Goal: Task Accomplishment & Management: Complete application form

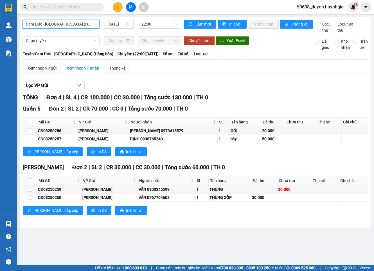
click at [113, 7] on button at bounding box center [118, 7] width 10 height 10
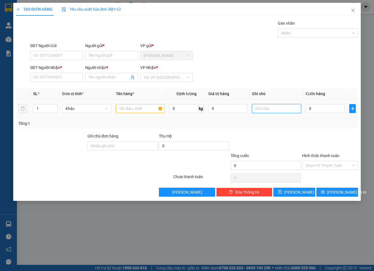
click at [267, 108] on input "text" at bounding box center [276, 108] width 49 height 9
paste input "118 [PERSON_NAME], [GEOGRAPHIC_DATA], [GEOGRAPHIC_DATA]"
type input "118 [PERSON_NAME], [GEOGRAPHIC_DATA], [GEOGRAPHIC_DATA]"
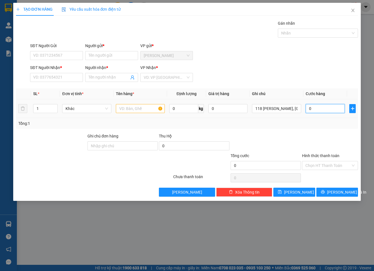
click at [323, 108] on input "0" at bounding box center [324, 108] width 39 height 9
click at [152, 107] on input "text" at bounding box center [140, 108] width 49 height 9
type input "THÙNG"
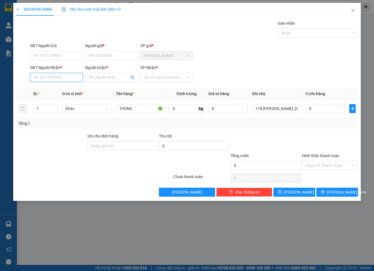
click at [73, 76] on input "SĐT Người Nhận *" at bounding box center [56, 77] width 53 height 9
paste input "0931 55 45 46"
click at [55, 78] on input "0931 55 45 46" at bounding box center [56, 77] width 53 height 9
click at [50, 79] on input "0931 55 4546" at bounding box center [56, 77] width 53 height 9
click at [44, 79] on input "0931 554546" at bounding box center [56, 77] width 53 height 9
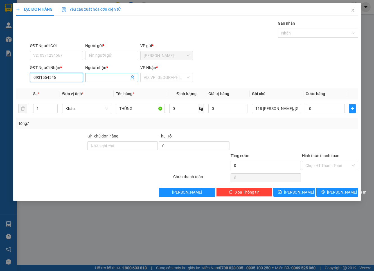
type input "0931554546"
click at [117, 80] on input "Người nhận *" at bounding box center [108, 77] width 40 height 6
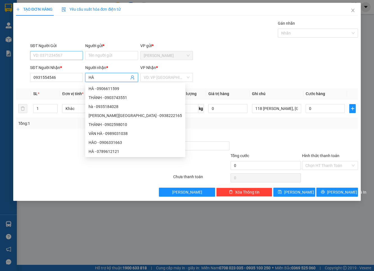
type input "HÀ"
click at [49, 58] on input "SĐT Người Gửi" at bounding box center [56, 55] width 53 height 9
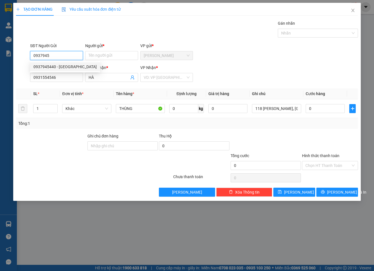
click at [59, 65] on div "0937945440 - [GEOGRAPHIC_DATA]" at bounding box center [64, 67] width 63 height 6
type input "0937945440"
type input "[PERSON_NAME]"
type input "0937945440"
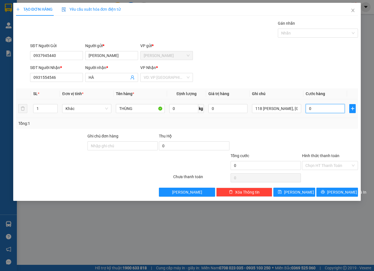
click at [319, 110] on input "0" at bounding box center [324, 108] width 39 height 9
click at [327, 110] on input "0" at bounding box center [324, 108] width 39 height 9
click at [327, 111] on input "0" at bounding box center [324, 108] width 39 height 9
type input "01"
type input "1"
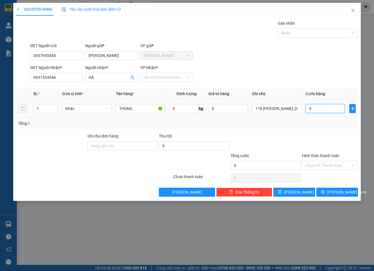
type input "1"
type input "012"
type input "12"
type input "0.120"
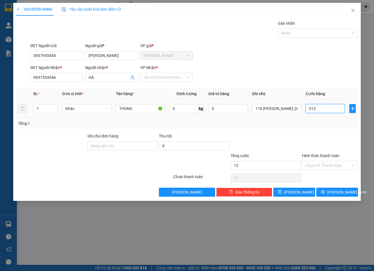
type input "120"
type input "120.000"
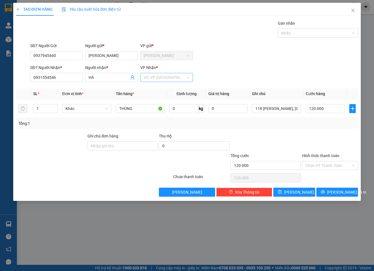
click at [183, 77] on input "search" at bounding box center [165, 77] width 42 height 8
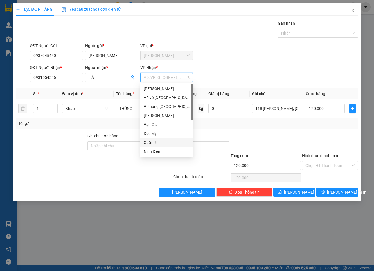
click at [158, 142] on div "Quận 5" at bounding box center [167, 143] width 46 height 6
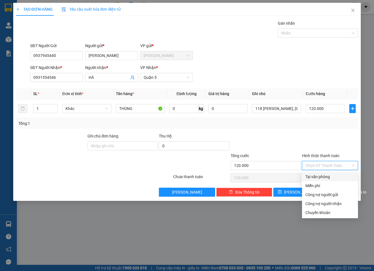
click at [319, 165] on input "Hình thức thanh toán" at bounding box center [327, 166] width 45 height 8
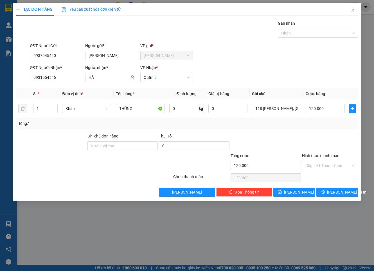
click at [334, 137] on div at bounding box center [329, 143] width 57 height 20
click at [346, 191] on span "[PERSON_NAME] và In" at bounding box center [346, 192] width 39 height 6
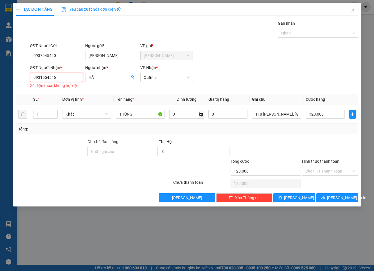
click at [35, 78] on input "0931554546" at bounding box center [56, 77] width 53 height 9
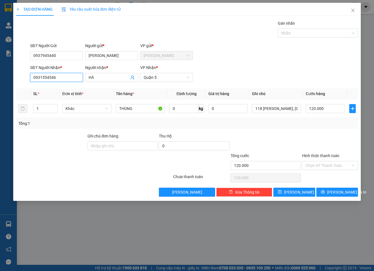
type input "0931554546"
click at [324, 193] on icon "printer" at bounding box center [323, 192] width 4 height 4
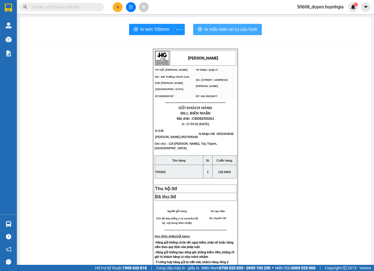
click at [207, 29] on span "In mẫu biên lai tự cấu hình" at bounding box center [230, 29] width 53 height 7
click at [145, 27] on span "In tem 100mm" at bounding box center [154, 29] width 29 height 7
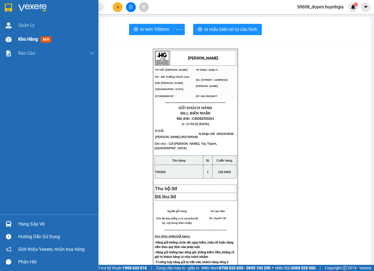
click at [9, 40] on img at bounding box center [9, 40] width 6 height 6
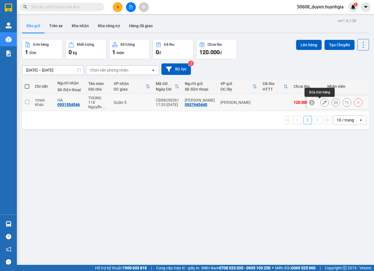
click at [322, 101] on icon at bounding box center [324, 103] width 4 height 4
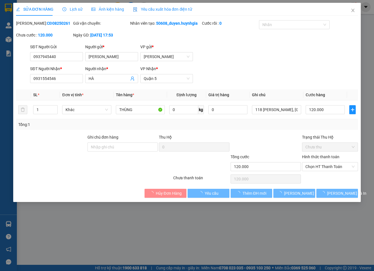
type input "0937945440"
type input "[PERSON_NAME]"
type input "0931554546"
type input "HÀ"
type input "120.000"
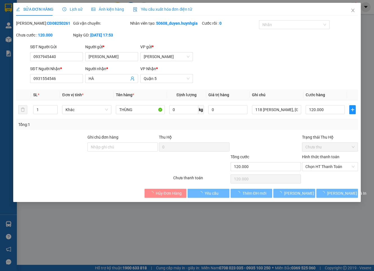
type input "120.000"
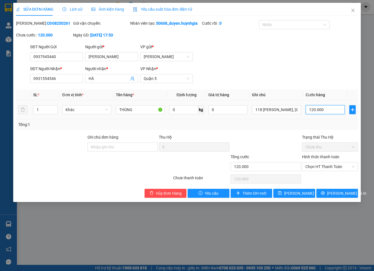
click at [323, 114] on input "120.000" at bounding box center [324, 109] width 39 height 9
type input "4"
type input "40"
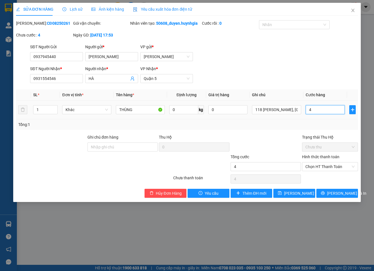
type input "40"
click at [330, 171] on span "Chọn HT Thanh Toán" at bounding box center [329, 167] width 49 height 8
type input "40"
type input "40.000"
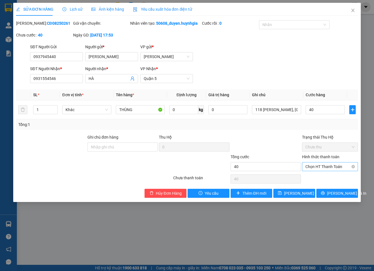
type input "40.000"
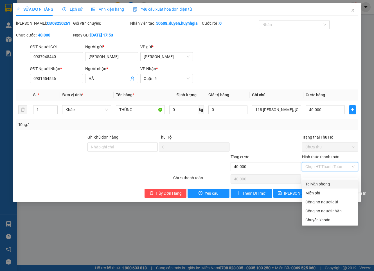
click at [333, 183] on div "Tại văn phòng" at bounding box center [329, 184] width 49 height 6
type input "0"
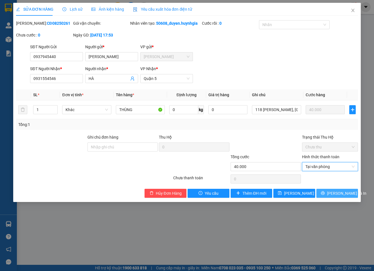
click at [350, 198] on button "[PERSON_NAME] và In" at bounding box center [337, 193] width 42 height 9
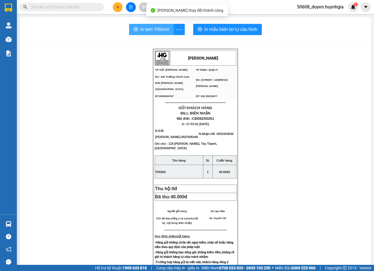
click at [150, 31] on span "In tem 100mm" at bounding box center [154, 29] width 29 height 7
click at [53, 61] on div "[PERSON_NAME] VP Gửi: Cam Đức VP Nhận: Quận 5 ĐC: 449 Trường Chinh Cam Đức [G…" at bounding box center [195, 246] width 337 height 394
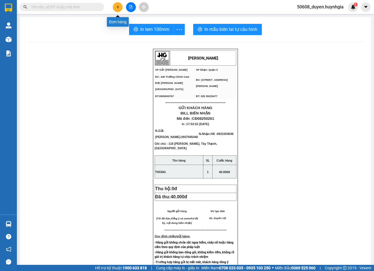
click at [118, 6] on icon "plus" at bounding box center [118, 7] width 4 height 4
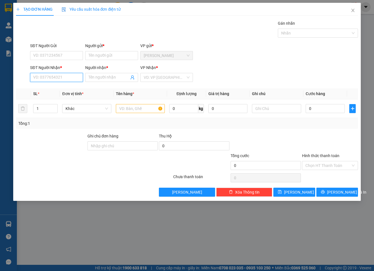
click at [75, 78] on input "SĐT Người Nhận *" at bounding box center [56, 77] width 53 height 9
paste input "0988810426"
type input "0988810426"
click at [107, 75] on input "Người nhận *" at bounding box center [108, 77] width 40 height 6
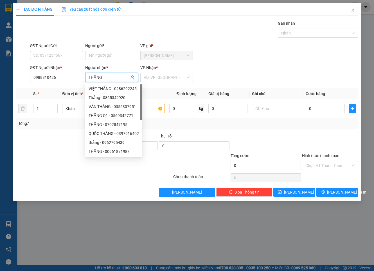
type input "THẮNG"
click at [68, 54] on input "SĐT Người Gửi" at bounding box center [56, 55] width 53 height 9
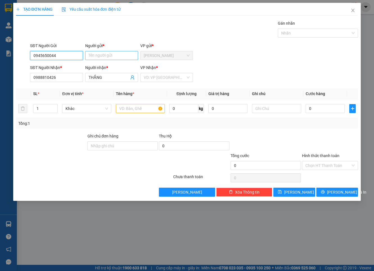
type input "0945650044"
click at [106, 56] on input "Người gửi *" at bounding box center [111, 55] width 53 height 9
type input "CHÍ THÀNH"
click at [159, 79] on input "search" at bounding box center [165, 77] width 42 height 8
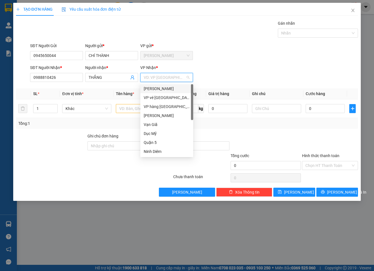
click at [160, 87] on div "[PERSON_NAME]" at bounding box center [167, 89] width 46 height 6
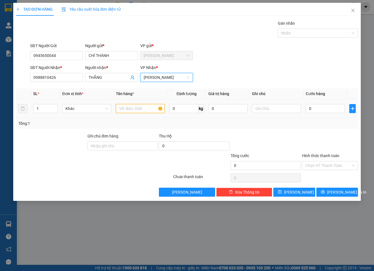
click at [140, 106] on input "text" at bounding box center [140, 108] width 49 height 9
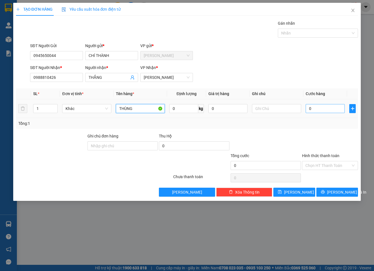
type input "THÙNG"
click at [314, 108] on input "0" at bounding box center [324, 108] width 39 height 9
type input "3"
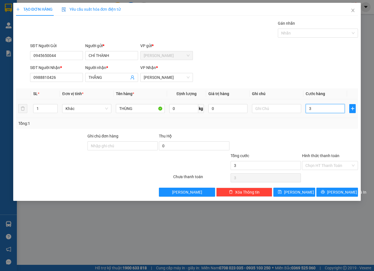
type input "30"
type input "30.000"
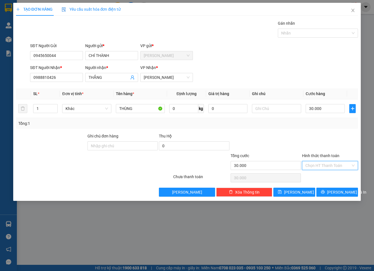
click at [323, 162] on input "Hình thức thanh toán" at bounding box center [327, 166] width 45 height 8
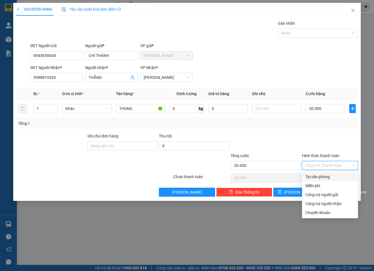
click at [324, 174] on div "Tại văn phòng" at bounding box center [329, 177] width 49 height 6
type input "0"
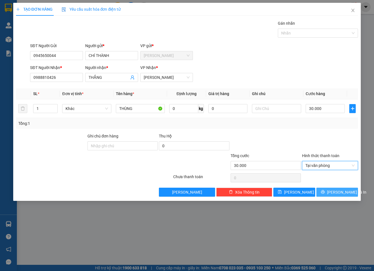
click at [343, 195] on span "[PERSON_NAME] và In" at bounding box center [346, 192] width 39 height 6
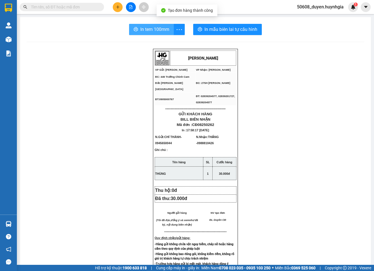
click at [143, 26] on span "In tem 100mm" at bounding box center [154, 29] width 29 height 7
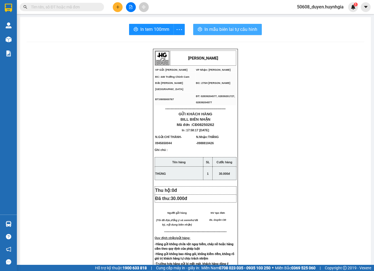
click at [212, 28] on span "In mẫu biên lai tự cấu hình" at bounding box center [230, 29] width 53 height 7
click at [117, 6] on icon "plus" at bounding box center [117, 6] width 0 height 3
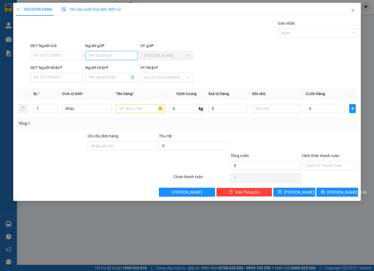
click at [89, 56] on input "Người gửi *" at bounding box center [111, 55] width 53 height 9
type input "T"
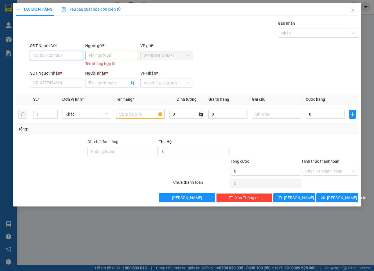
click at [67, 55] on input "SĐT Người Gửi" at bounding box center [56, 55] width 53 height 9
click at [55, 65] on div "0917118506 - Thắm CĐ" at bounding box center [56, 67] width 46 height 6
type input "0917118506"
type input "Thắm CĐ"
type input "0938682852"
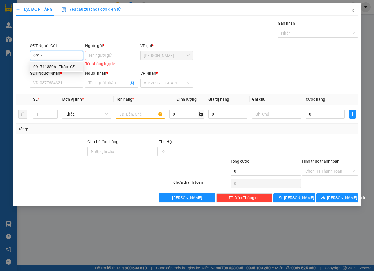
type input "TIÊN"
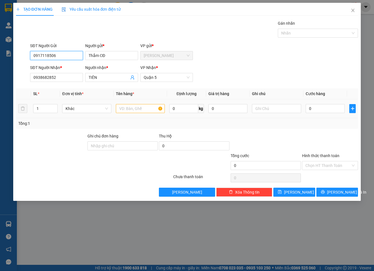
type input "0917118506"
click at [146, 109] on input "text" at bounding box center [140, 108] width 49 height 9
type input "CỤC ĐEN"
click at [40, 110] on input "1" at bounding box center [45, 109] width 24 height 8
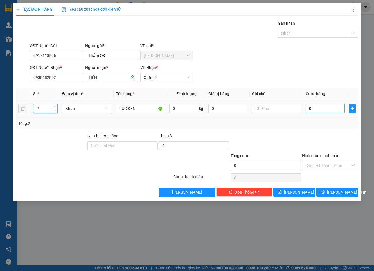
type input "2"
click at [317, 110] on input "0" at bounding box center [324, 108] width 39 height 9
type input "1"
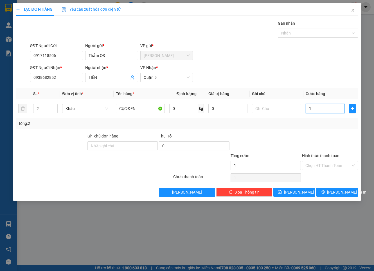
type input "12"
type input "120"
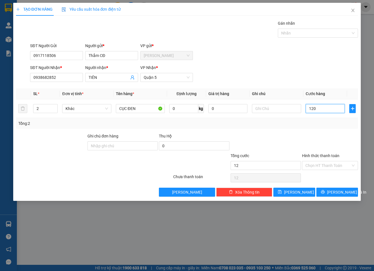
type input "120"
type input "120.000"
click at [321, 167] on input "Hình thức thanh toán" at bounding box center [327, 166] width 45 height 8
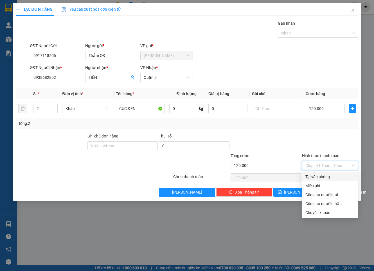
click at [321, 176] on div "Tại văn phòng" at bounding box center [329, 177] width 49 height 6
type input "0"
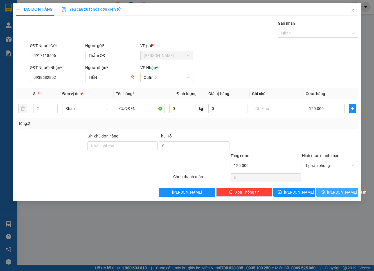
click at [334, 194] on span "[PERSON_NAME] và In" at bounding box center [346, 192] width 39 height 6
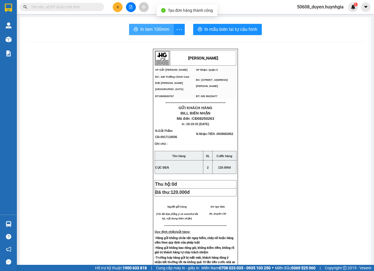
click at [153, 31] on span "In tem 100mm" at bounding box center [154, 29] width 29 height 7
click at [119, 8] on icon "plus" at bounding box center [118, 7] width 4 height 4
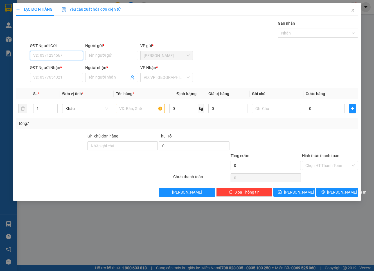
click at [69, 55] on input "SĐT Người Gửi" at bounding box center [56, 55] width 53 height 9
type input "0"
click at [64, 76] on input "SĐT Người Nhận *" at bounding box center [56, 77] width 53 height 9
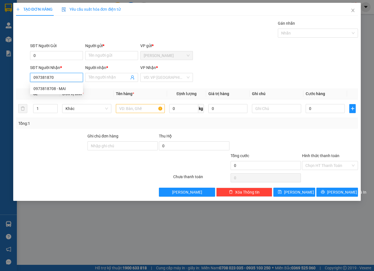
type input "0973818708"
click at [54, 88] on div "0973818708 - MAI" at bounding box center [56, 89] width 46 height 6
type input "MAI"
type input "0973818708"
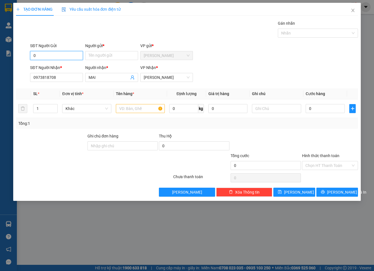
click at [54, 55] on input "0" at bounding box center [56, 55] width 53 height 9
click at [67, 67] on div "0382144790 - XUÂN" at bounding box center [57, 67] width 49 height 6
type input "0382144790"
type input "XUÂN"
click at [137, 112] on input "text" at bounding box center [140, 108] width 49 height 9
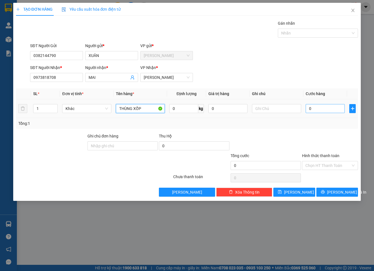
type input "THÙNG XỐP"
click at [338, 111] on input "0" at bounding box center [324, 108] width 39 height 9
type input "5"
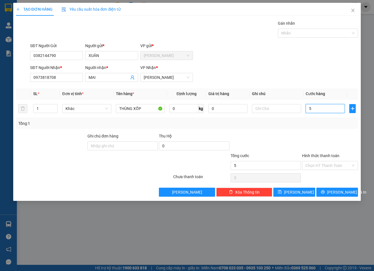
type input "50"
type input "50.000"
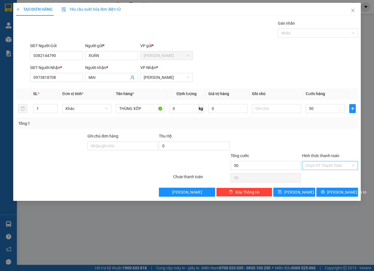
type input "50.000"
click at [344, 166] on input "Hình thức thanh toán" at bounding box center [327, 166] width 45 height 8
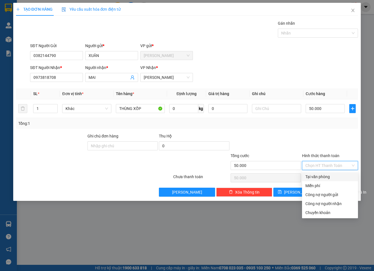
click at [336, 176] on div "Tại văn phòng" at bounding box center [329, 177] width 49 height 6
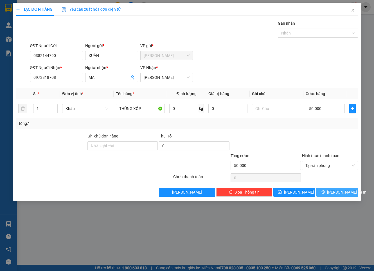
click at [332, 192] on span "[PERSON_NAME] và In" at bounding box center [346, 192] width 39 height 6
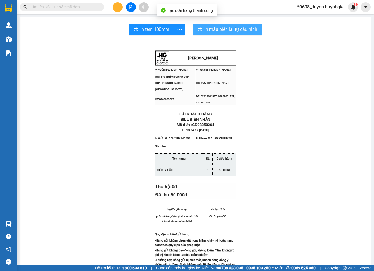
click at [205, 33] on button "In mẫu biên lai tự cấu hình" at bounding box center [227, 29] width 69 height 11
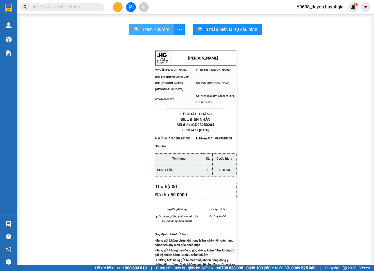
click at [164, 31] on span "In tem 100mm" at bounding box center [154, 29] width 29 height 7
click at [117, 4] on button at bounding box center [118, 7] width 10 height 10
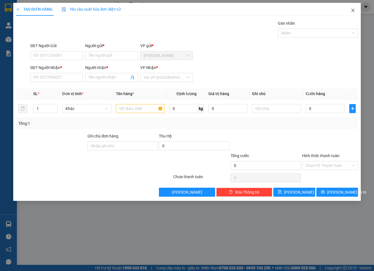
click at [353, 9] on icon "close" at bounding box center [352, 10] width 4 height 4
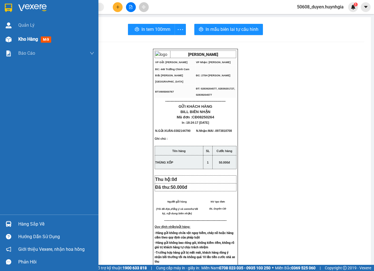
click at [8, 38] on img at bounding box center [9, 40] width 6 height 6
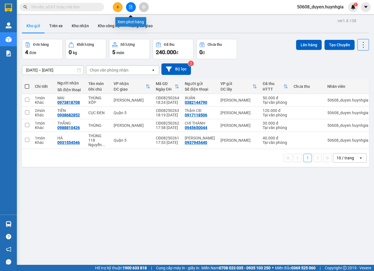
click at [128, 10] on button at bounding box center [131, 7] width 10 height 10
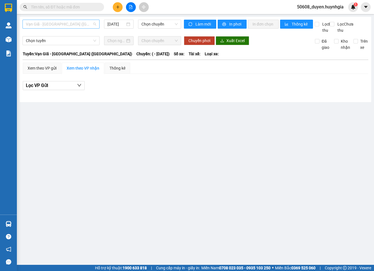
click at [52, 27] on span "Vạn Giã - [GEOGRAPHIC_DATA] ([GEOGRAPHIC_DATA])" at bounding box center [61, 24] width 70 height 8
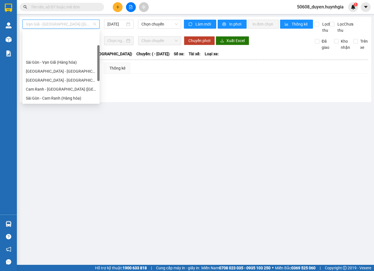
click at [44, 121] on div "Cam Đức - [GEOGRAPHIC_DATA] (Hàng hóa)" at bounding box center [60, 125] width 77 height 9
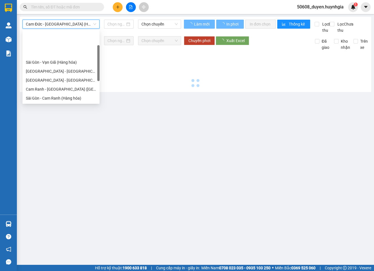
type input "[DATE]"
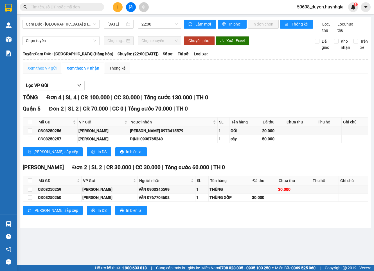
click at [49, 70] on div "Xem theo VP gửi" at bounding box center [42, 68] width 38 height 11
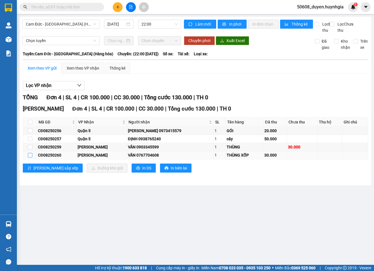
click at [31, 158] on input "checkbox" at bounding box center [30, 155] width 4 height 4
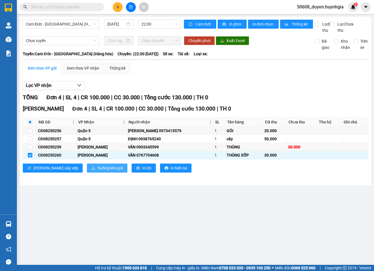
click at [97, 171] on span "Xuống kho gửi" at bounding box center [109, 168] width 25 height 6
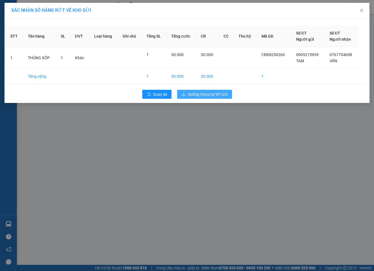
click at [216, 99] on button "Xuống hàng tại VP Gửi" at bounding box center [204, 94] width 55 height 9
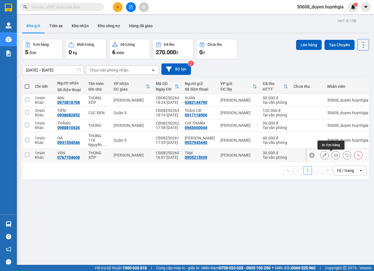
click at [333, 157] on icon at bounding box center [335, 155] width 4 height 4
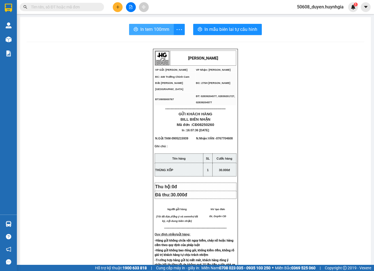
click at [161, 29] on span "In tem 100mm" at bounding box center [154, 29] width 29 height 7
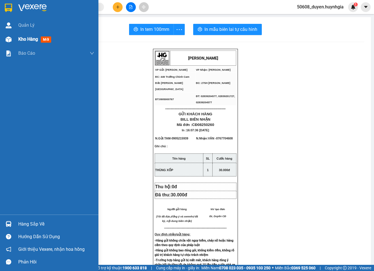
click at [15, 40] on div "Kho hàng mới" at bounding box center [49, 39] width 98 height 14
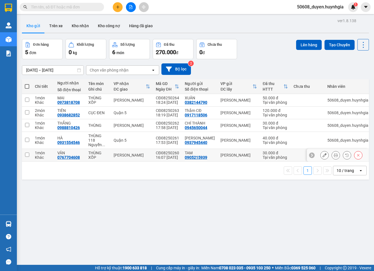
click at [27, 155] on input "checkbox" at bounding box center [27, 155] width 4 height 4
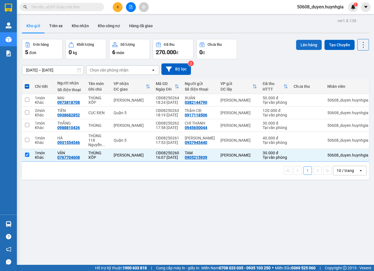
click at [299, 46] on button "Lên hàng" at bounding box center [309, 45] width 26 height 10
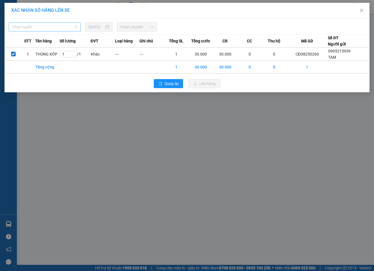
click at [25, 26] on span "Chọn tuyến" at bounding box center [44, 27] width 65 height 8
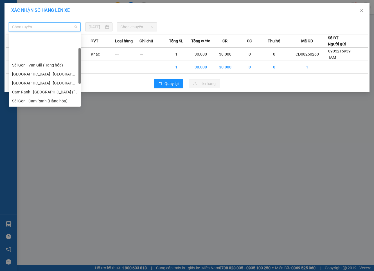
click at [35, 125] on div "Cam Đức - [GEOGRAPHIC_DATA] (Hàng hóa)" at bounding box center [44, 128] width 65 height 6
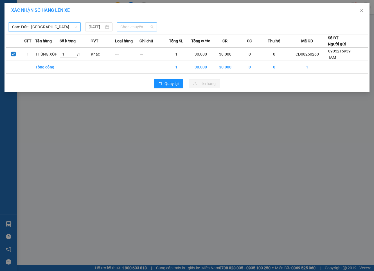
click at [133, 27] on span "Chọn chuyến" at bounding box center [136, 27] width 33 height 8
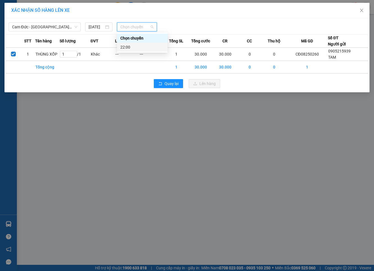
click at [130, 44] on div "22:00" at bounding box center [142, 47] width 51 height 9
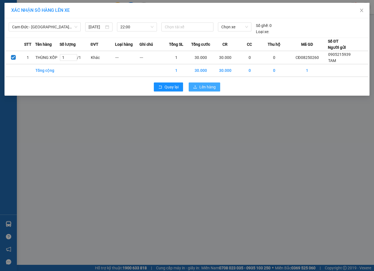
click at [197, 87] on icon "upload" at bounding box center [195, 87] width 4 height 4
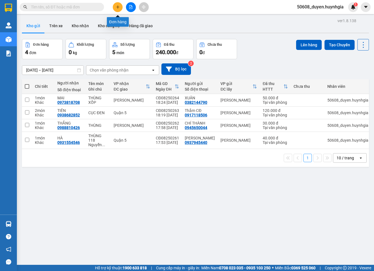
click at [119, 8] on icon "plus" at bounding box center [118, 7] width 4 height 4
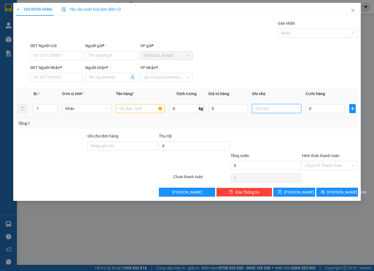
click at [266, 111] on input "text" at bounding box center [276, 108] width 49 height 9
type input "48 THÂN NHÂN TRUNG P13 TÂN BÌNH"
click at [55, 78] on input "SĐT Người Nhận *" at bounding box center [56, 77] width 53 height 9
click at [331, 108] on input "0" at bounding box center [324, 108] width 39 height 9
click at [72, 81] on input "SĐT Người Nhận *" at bounding box center [56, 77] width 53 height 9
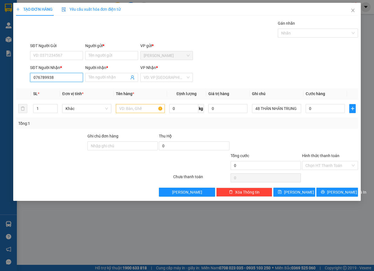
click at [59, 78] on input "076789938" at bounding box center [56, 77] width 53 height 9
type input "0767899387"
click at [96, 79] on input "Người nhận *" at bounding box center [108, 77] width 40 height 6
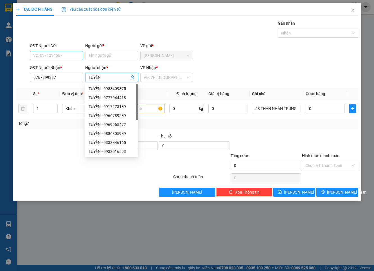
type input "TUYỀN"
click at [68, 57] on input "SĐT Người Gửi" at bounding box center [56, 55] width 53 height 9
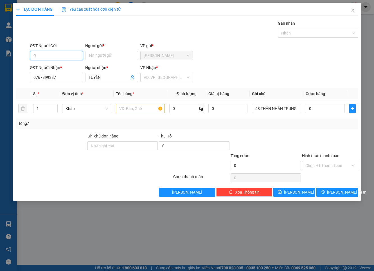
click at [44, 58] on input "0" at bounding box center [56, 55] width 53 height 9
type input "0"
click at [47, 56] on input "SĐT Người Gửi" at bounding box center [56, 55] width 53 height 9
type input "0799358512"
click at [103, 57] on input "Người gửi *" at bounding box center [111, 55] width 53 height 9
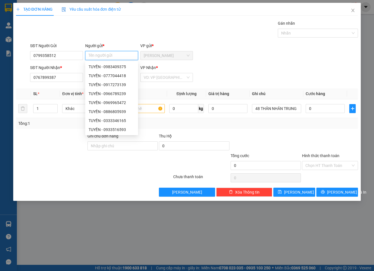
click at [115, 56] on input "Người gửi *" at bounding box center [111, 55] width 53 height 9
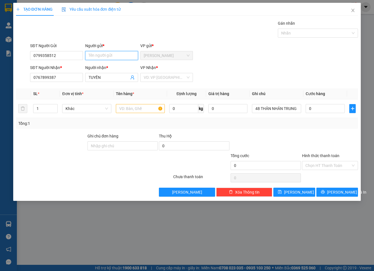
click at [106, 54] on input "Người gửi *" at bounding box center [111, 55] width 53 height 9
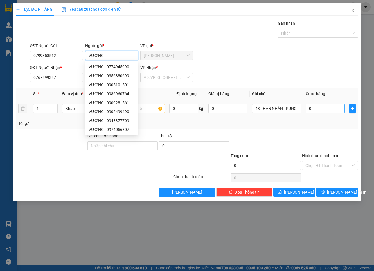
type input "VƯƠNG"
click at [318, 107] on input "0" at bounding box center [324, 108] width 39 height 9
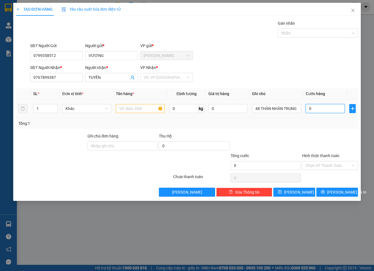
type input "4"
type input "40"
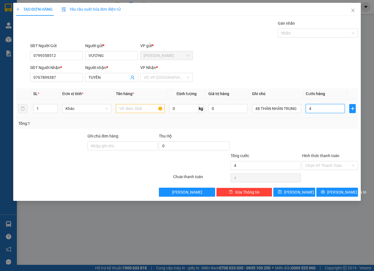
type input "40"
type input "40.000"
click at [139, 109] on input "text" at bounding box center [140, 108] width 49 height 9
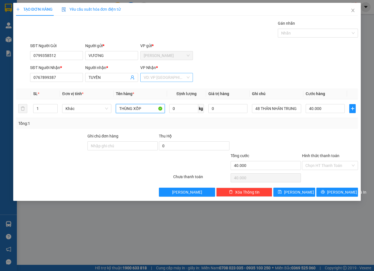
type input "THÙNG XỐP"
click at [176, 77] on input "search" at bounding box center [165, 77] width 42 height 8
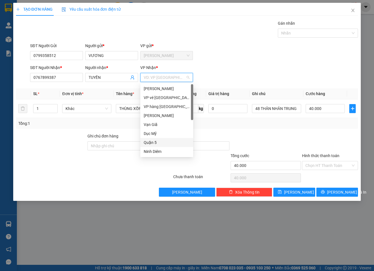
click at [158, 142] on div "Quận 5" at bounding box center [167, 143] width 46 height 6
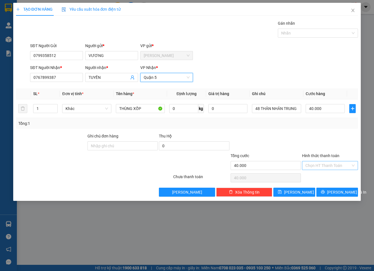
click at [321, 165] on input "Hình thức thanh toán" at bounding box center [327, 166] width 45 height 8
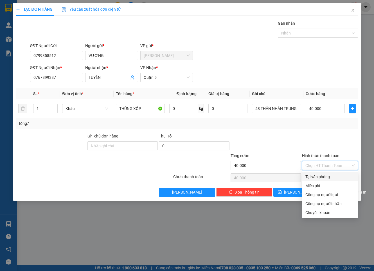
drag, startPoint x: 321, startPoint y: 177, endPoint x: 318, endPoint y: 172, distance: 5.7
click at [319, 177] on div "Tại văn phòng" at bounding box center [329, 177] width 49 height 6
type input "0"
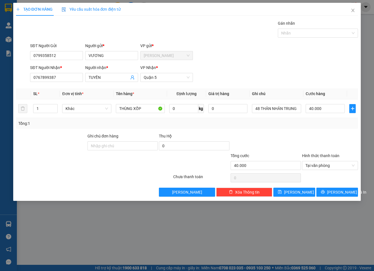
click at [301, 128] on div "Tổng: 1" at bounding box center [187, 123] width 342 height 11
click at [324, 192] on icon "printer" at bounding box center [323, 192] width 4 height 4
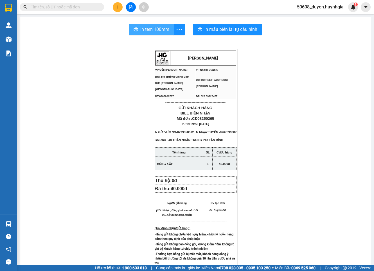
click at [162, 27] on span "In tem 100mm" at bounding box center [154, 29] width 29 height 7
click at [88, 123] on div "[PERSON_NAME] VP Gửi: Cam Đức VP Nhận: Quận 5 ĐC: 449 Trường Chinh Cam Đức [G…" at bounding box center [195, 238] width 337 height 379
